Goal: Find specific page/section: Find specific page/section

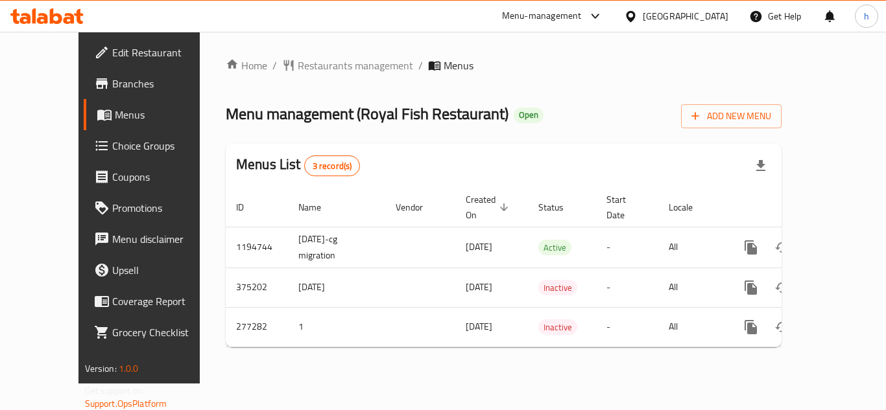
click at [663, 12] on div "[GEOGRAPHIC_DATA]" at bounding box center [686, 16] width 86 height 14
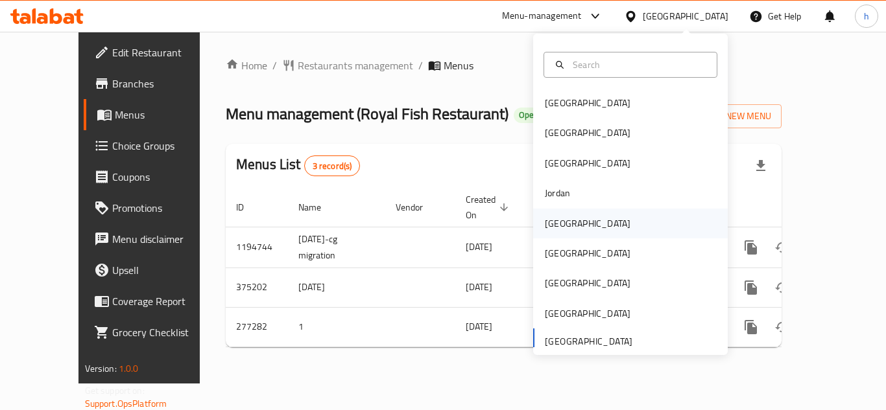
click at [557, 221] on div "[GEOGRAPHIC_DATA]" at bounding box center [588, 224] width 86 height 14
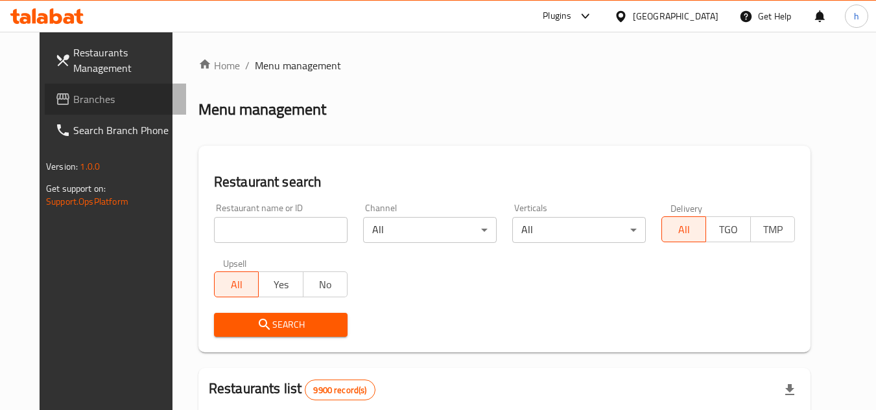
click at [106, 95] on span "Branches" at bounding box center [124, 99] width 102 height 16
